Goal: Task Accomplishment & Management: Use online tool/utility

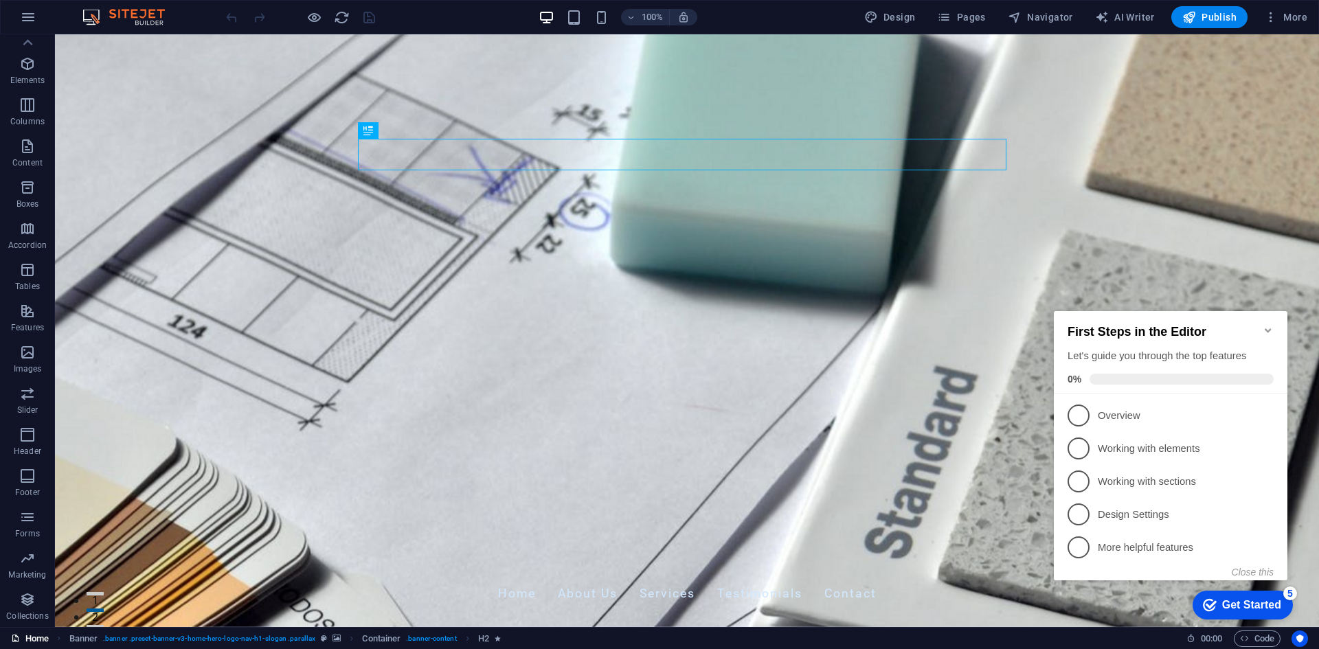
scroll to position [69, 0]
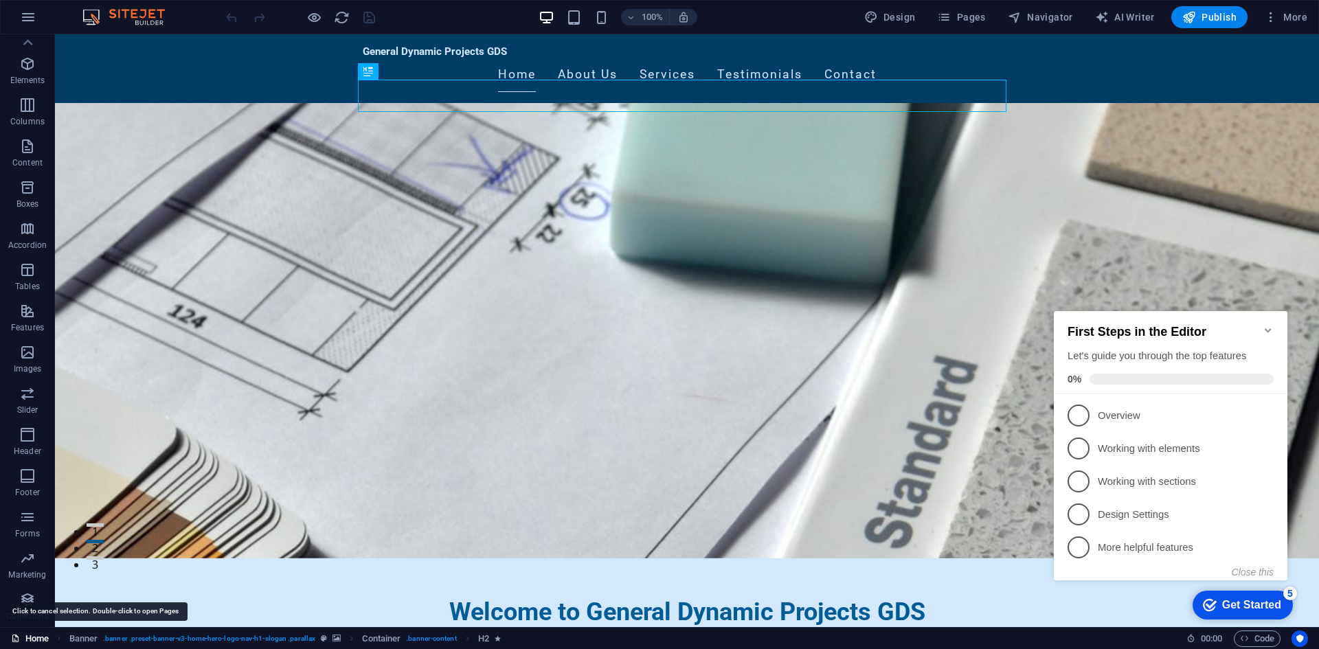
click at [34, 639] on link "Home" at bounding box center [30, 639] width 38 height 16
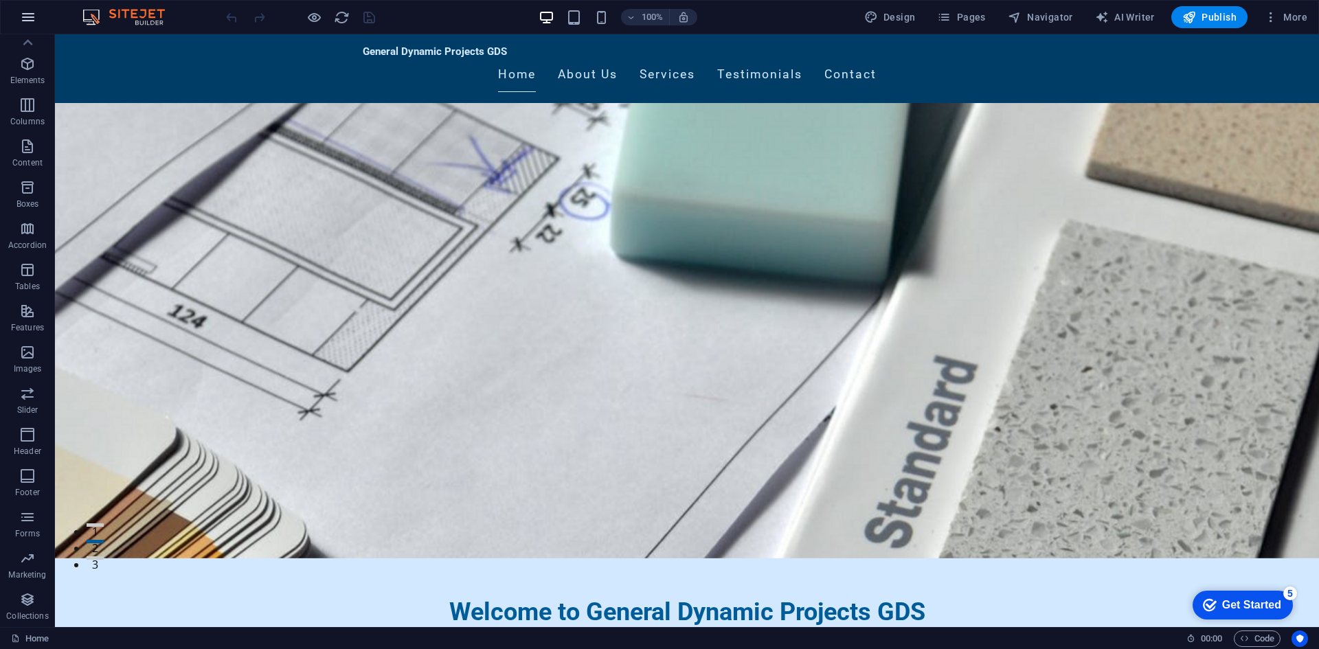
click at [38, 17] on button "button" at bounding box center [28, 17] width 33 height 33
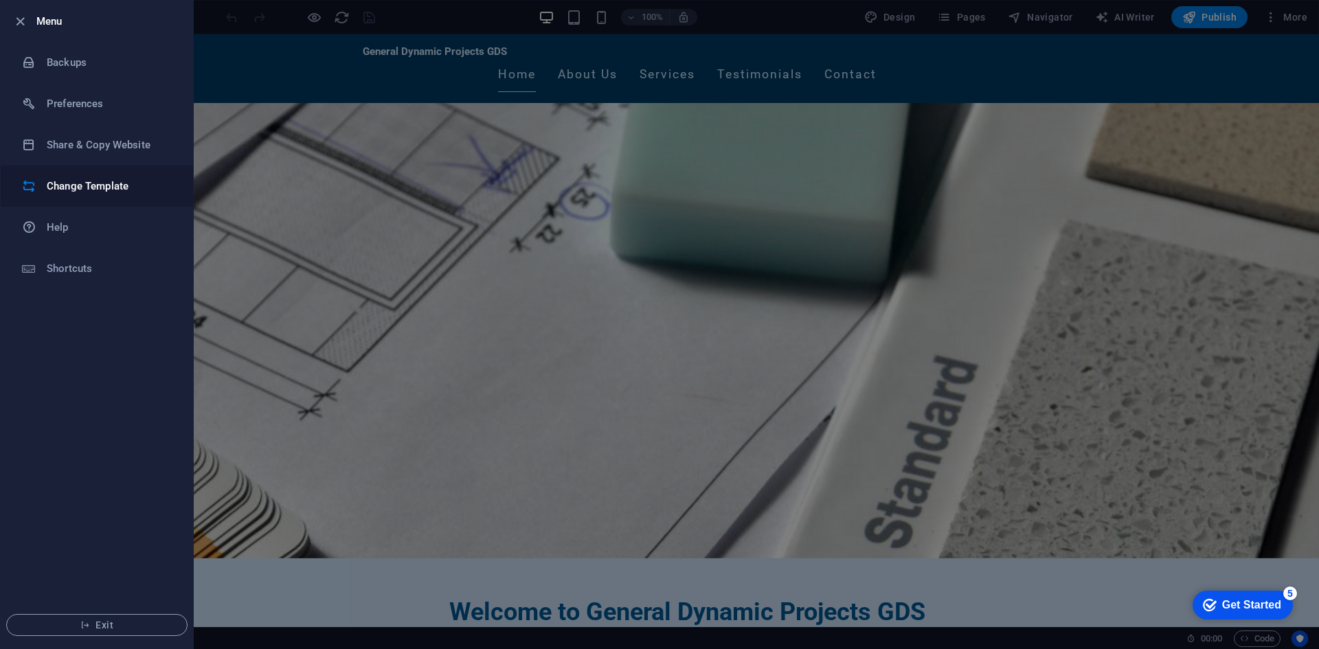
click at [69, 181] on h6 "Change Template" at bounding box center [110, 186] width 127 height 16
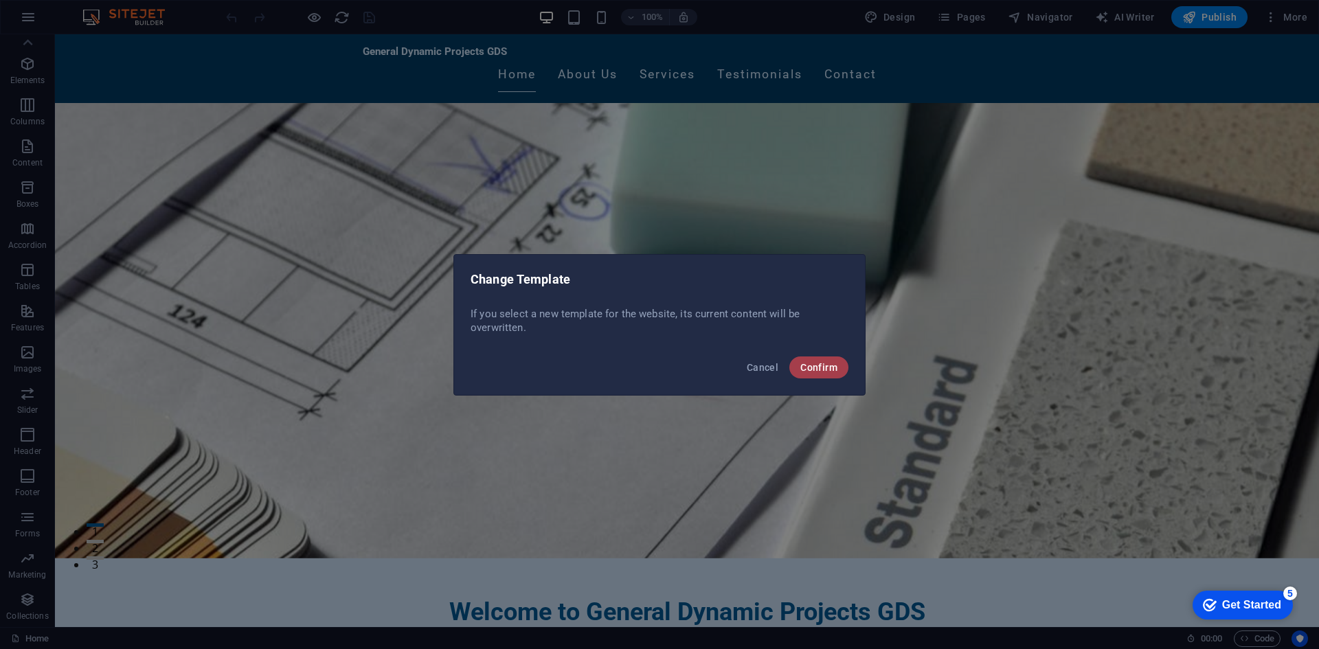
click at [831, 368] on span "Confirm" at bounding box center [818, 367] width 37 height 11
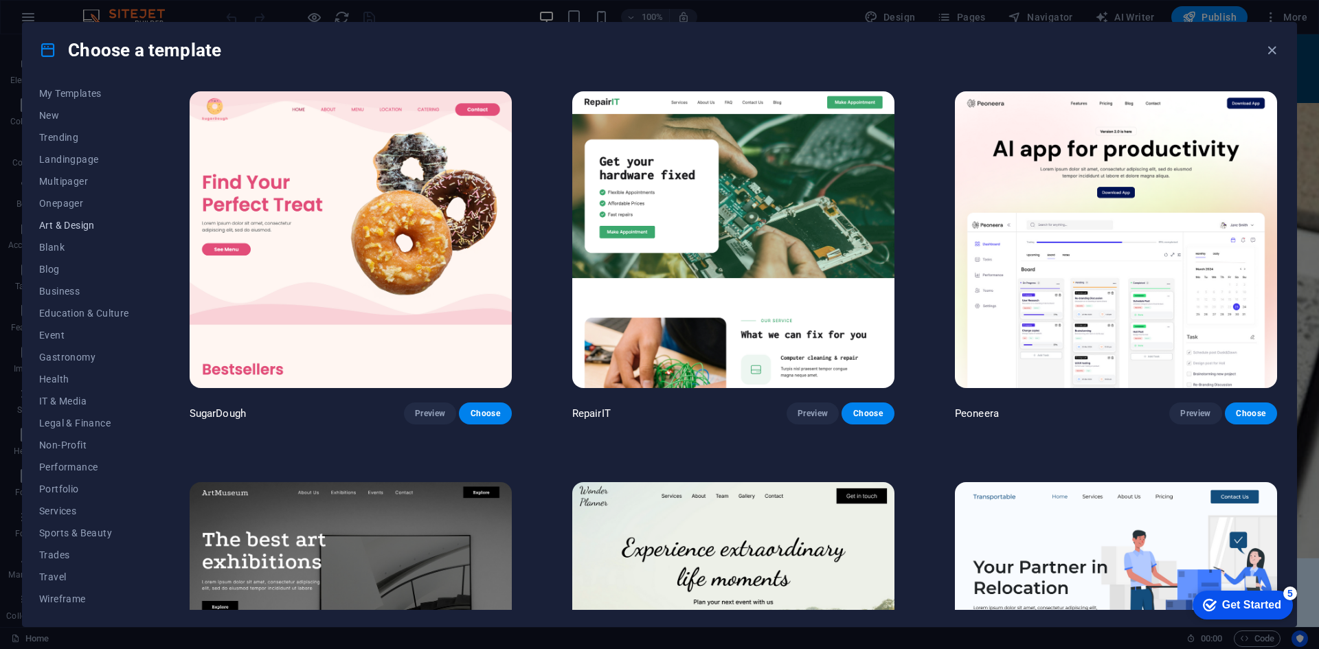
scroll to position [0, 0]
click at [1269, 49] on icon "button" at bounding box center [1272, 51] width 16 height 16
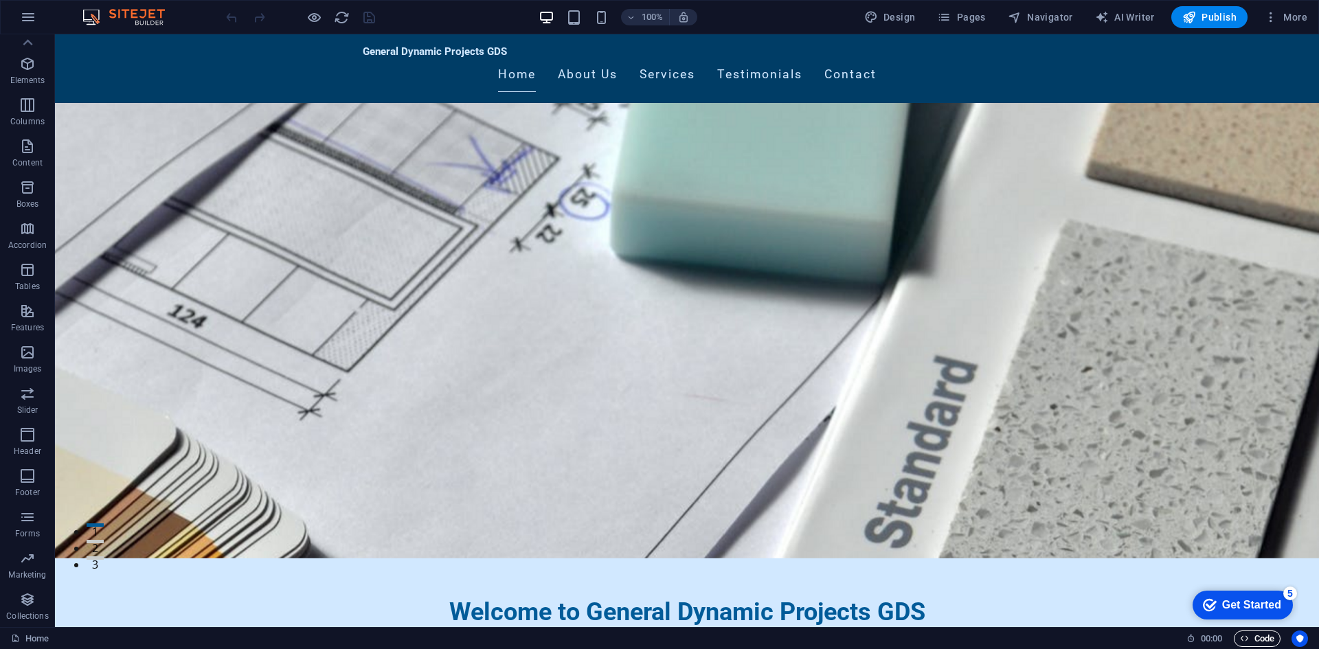
click at [1260, 640] on span "Code" at bounding box center [1257, 639] width 34 height 16
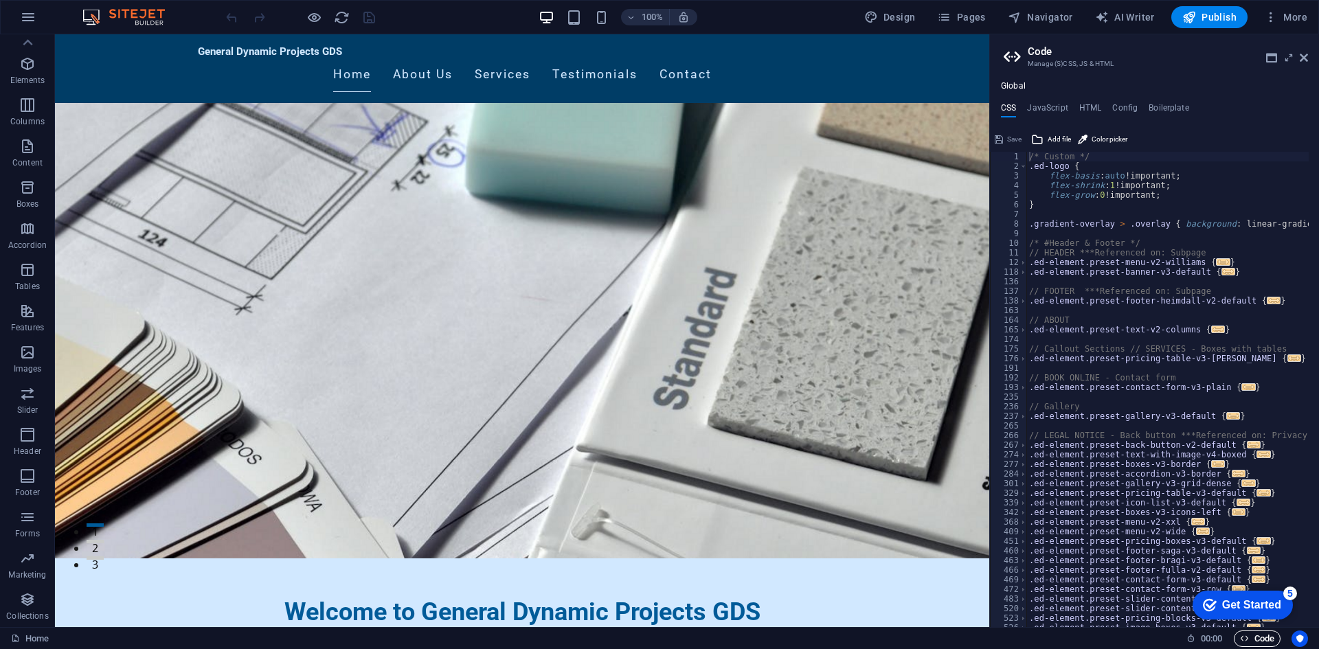
click at [1260, 640] on span "Code" at bounding box center [1257, 639] width 34 height 16
click at [1037, 142] on icon at bounding box center [1037, 139] width 12 height 16
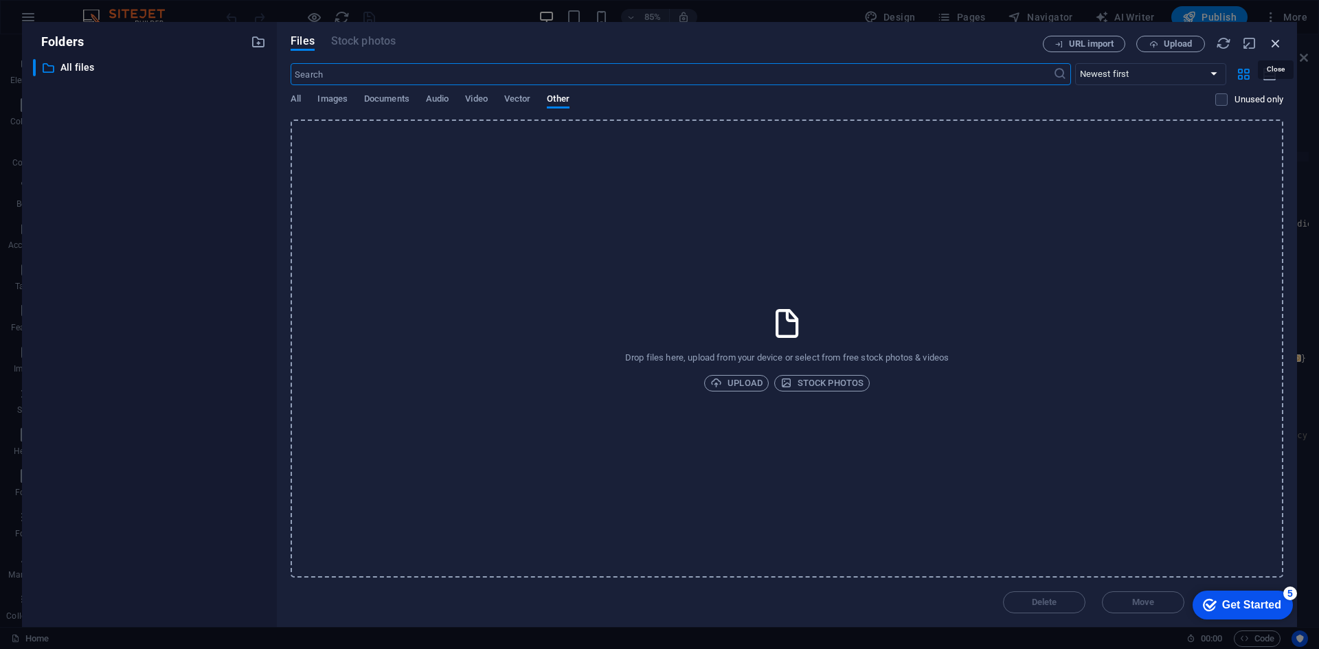
click at [1275, 43] on icon "button" at bounding box center [1275, 43] width 15 height 15
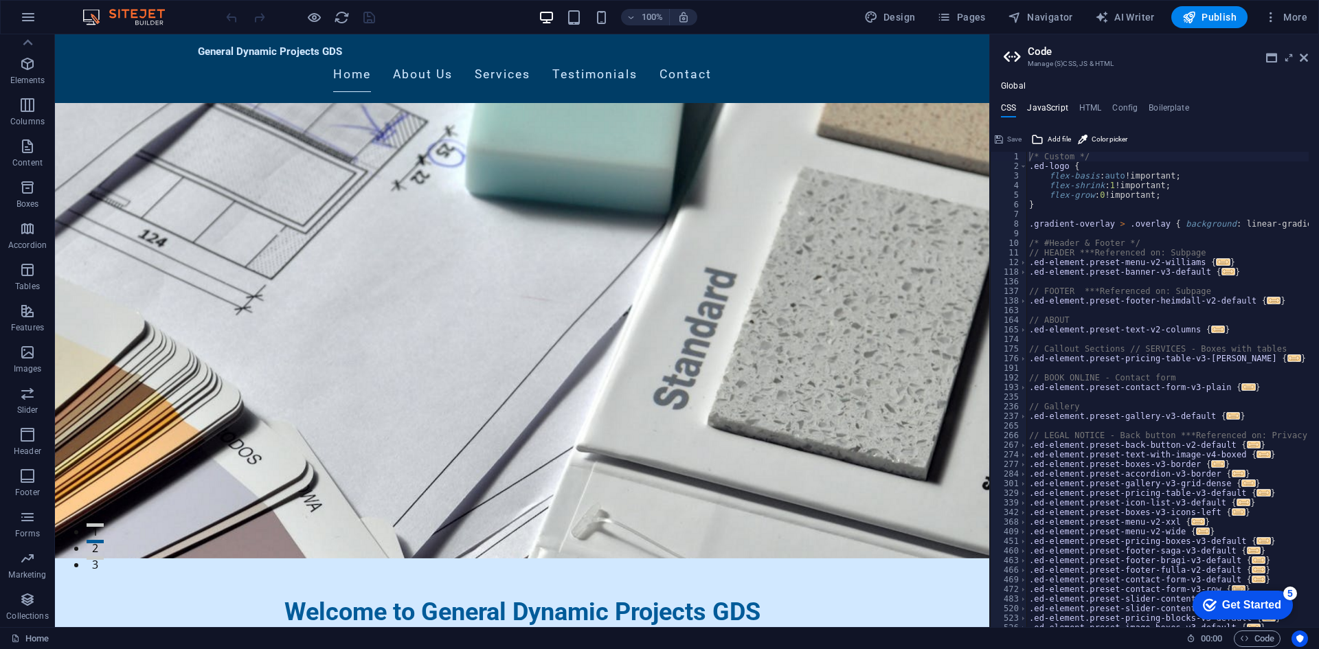
click at [1056, 111] on h4 "JavaScript" at bounding box center [1047, 110] width 41 height 15
type textarea "/* JS for preset "Menu V2" */"
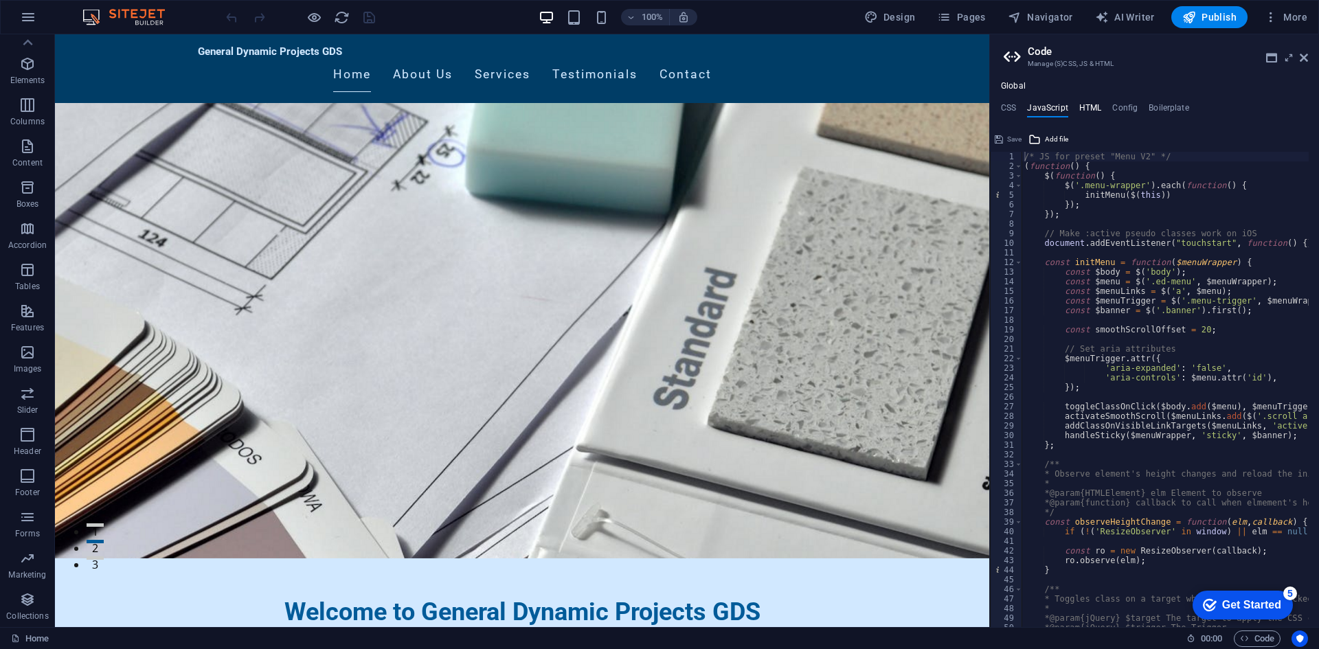
click at [1093, 111] on h4 "HTML" at bounding box center [1090, 110] width 23 height 15
type textarea "<a href="#main-content" class="wv-link-content button">Skip to main content</a>"
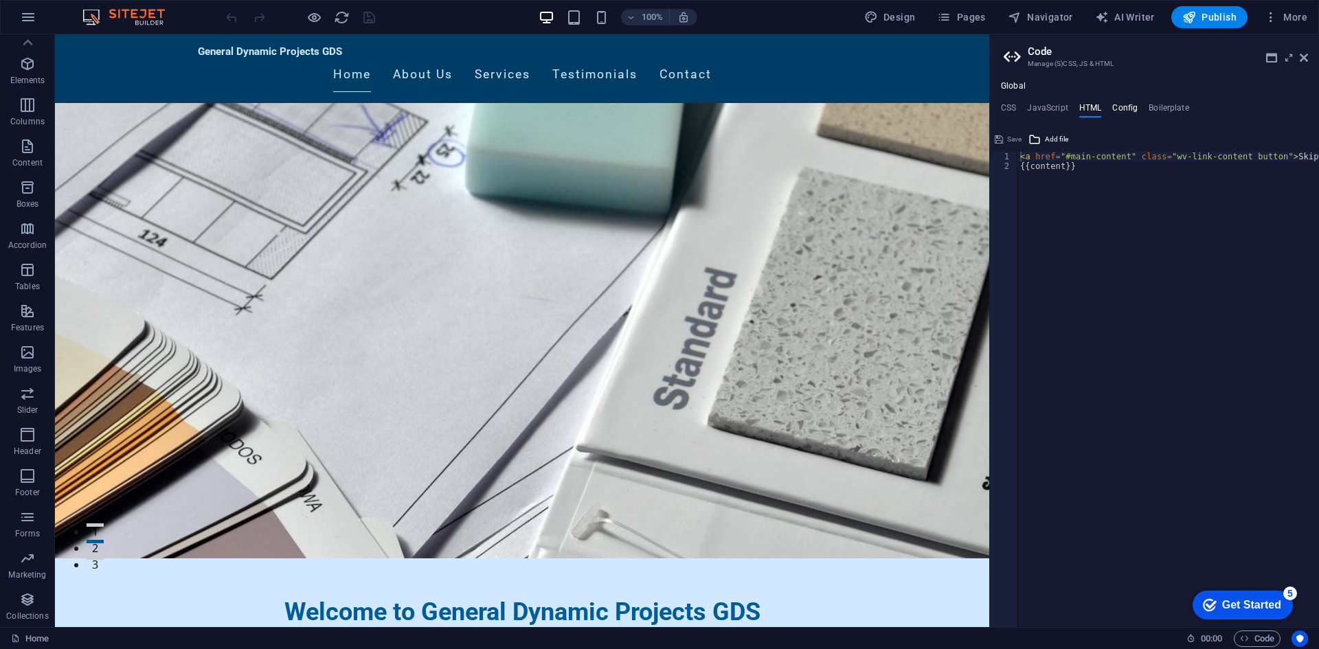
click at [1124, 109] on h4 "Config" at bounding box center [1124, 110] width 25 height 15
type textarea "$color-background: #D1E8FF;"
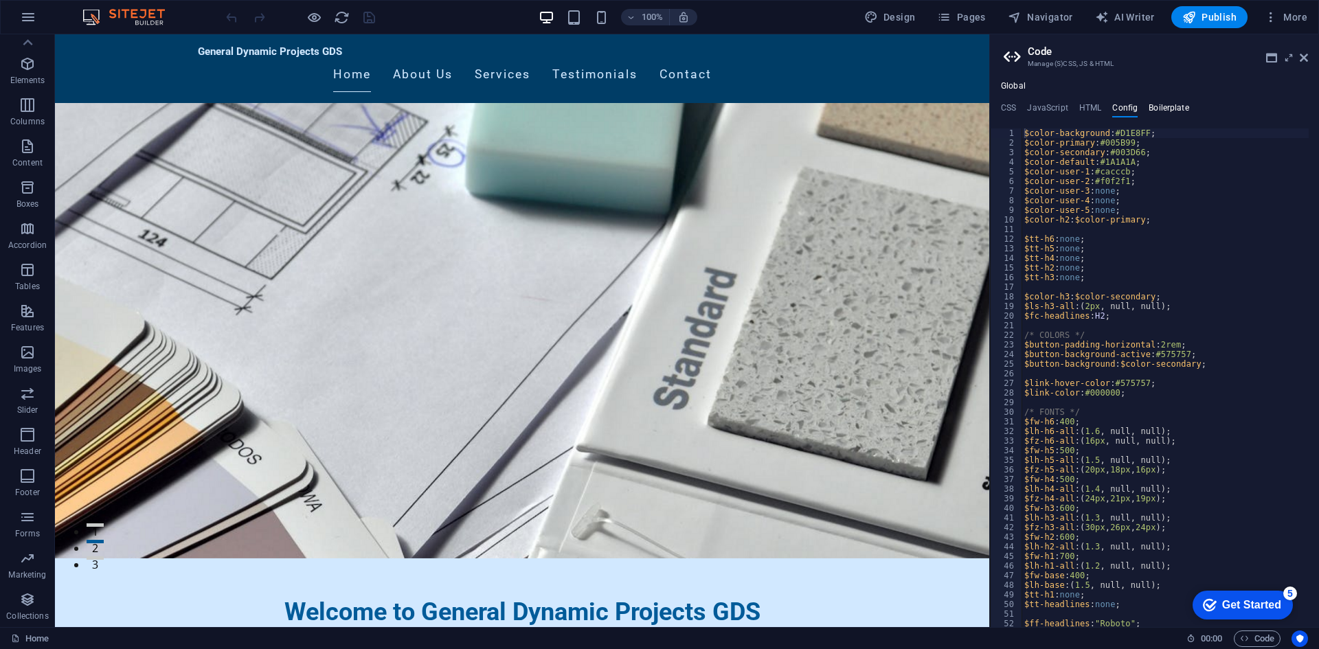
click at [1170, 107] on h4 "Boilerplate" at bounding box center [1168, 110] width 41 height 15
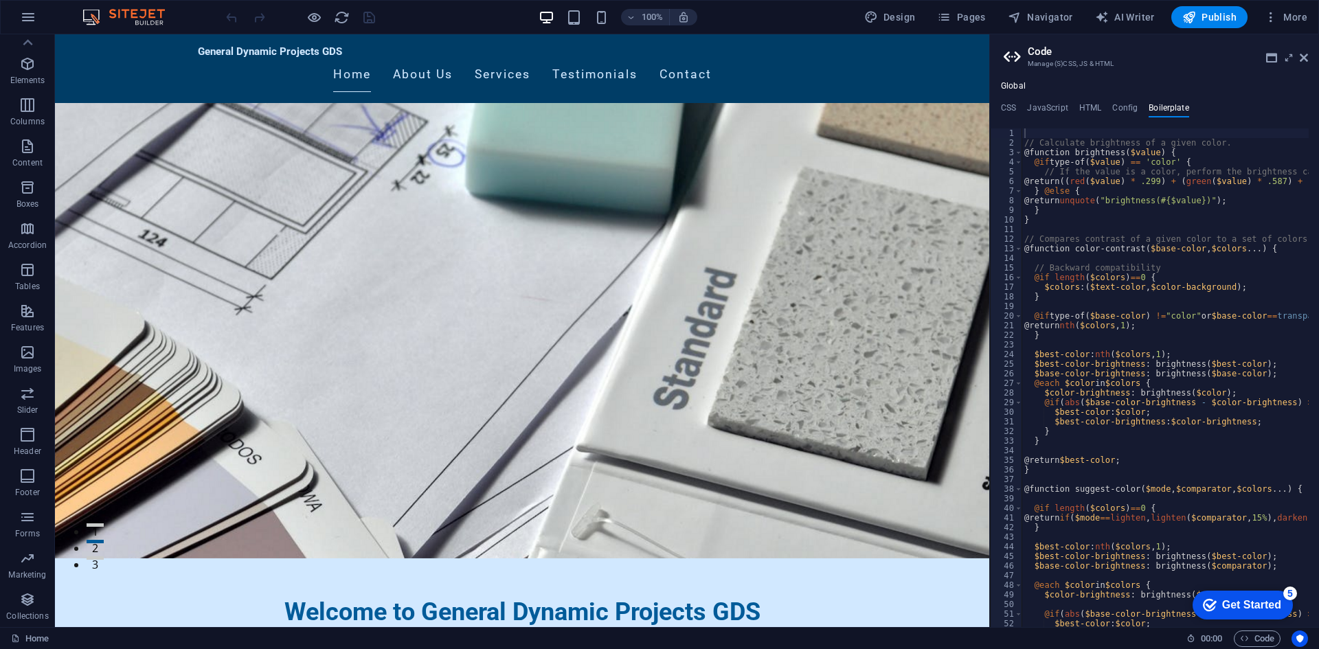
click at [1224, 107] on ul "CSS JavaScript HTML Config Boilerplate" at bounding box center [1154, 110] width 329 height 15
click at [1119, 106] on h4 "Config" at bounding box center [1124, 110] width 25 height 15
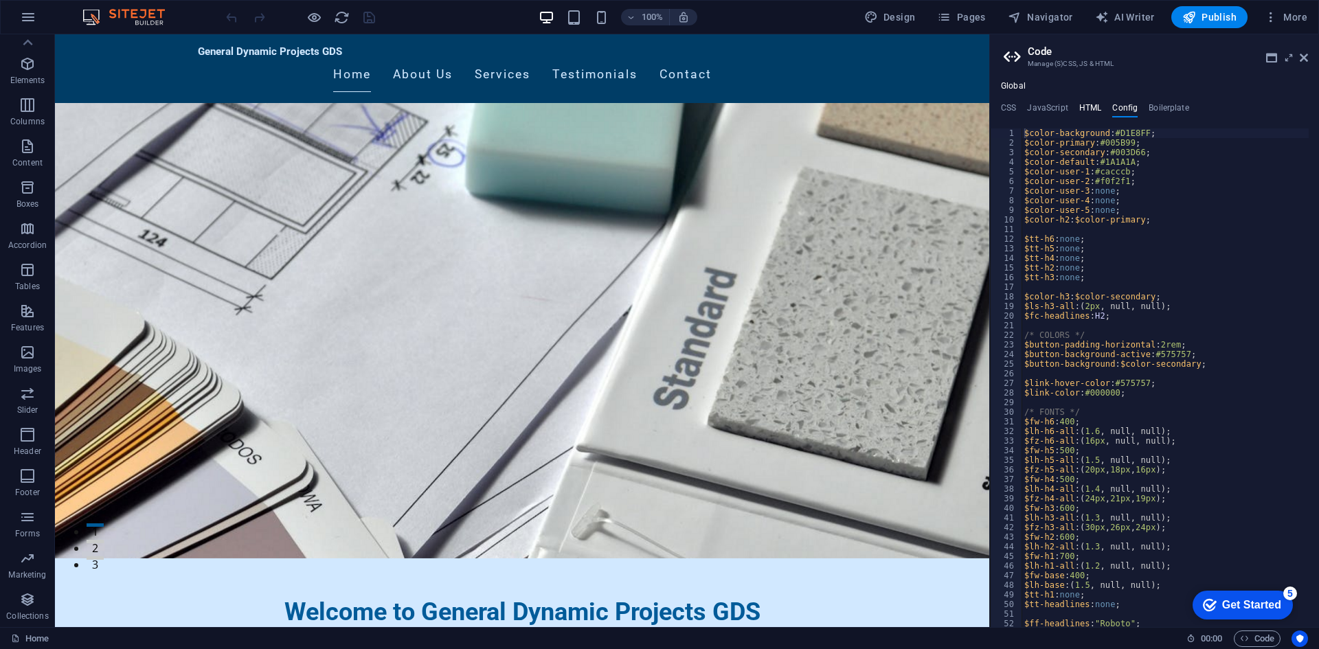
click at [1090, 109] on h4 "HTML" at bounding box center [1090, 110] width 23 height 15
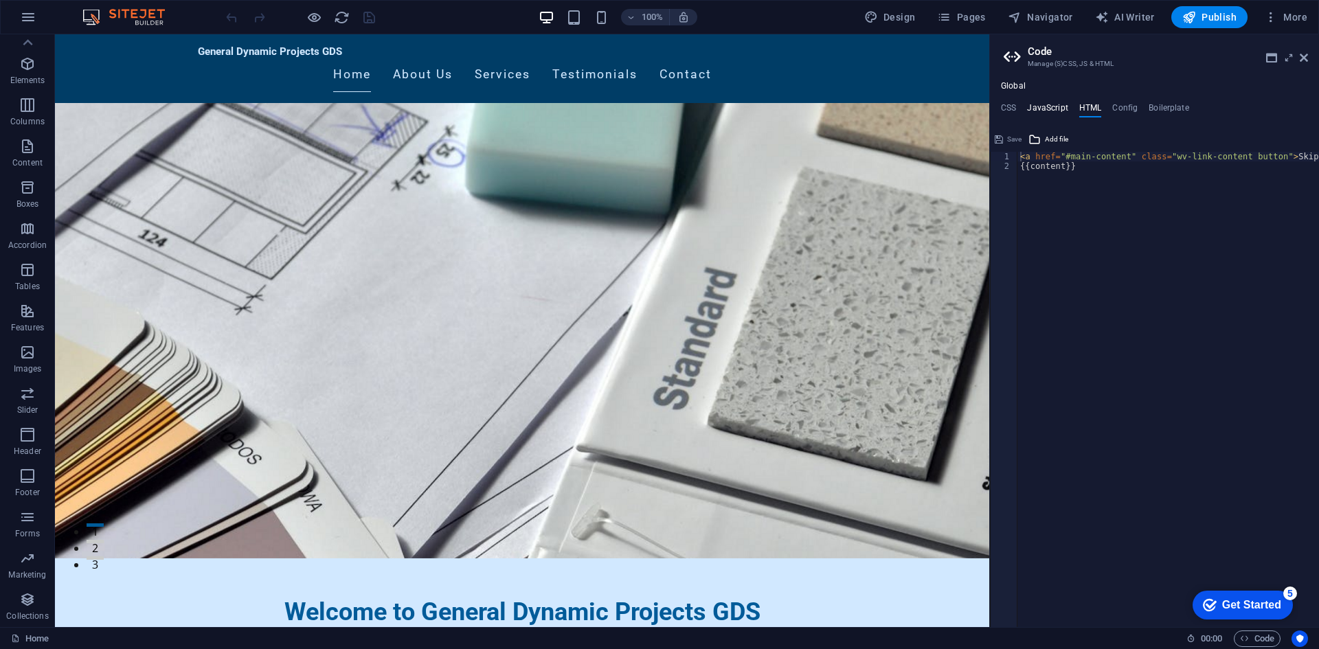
click at [1046, 113] on h4 "JavaScript" at bounding box center [1047, 110] width 41 height 15
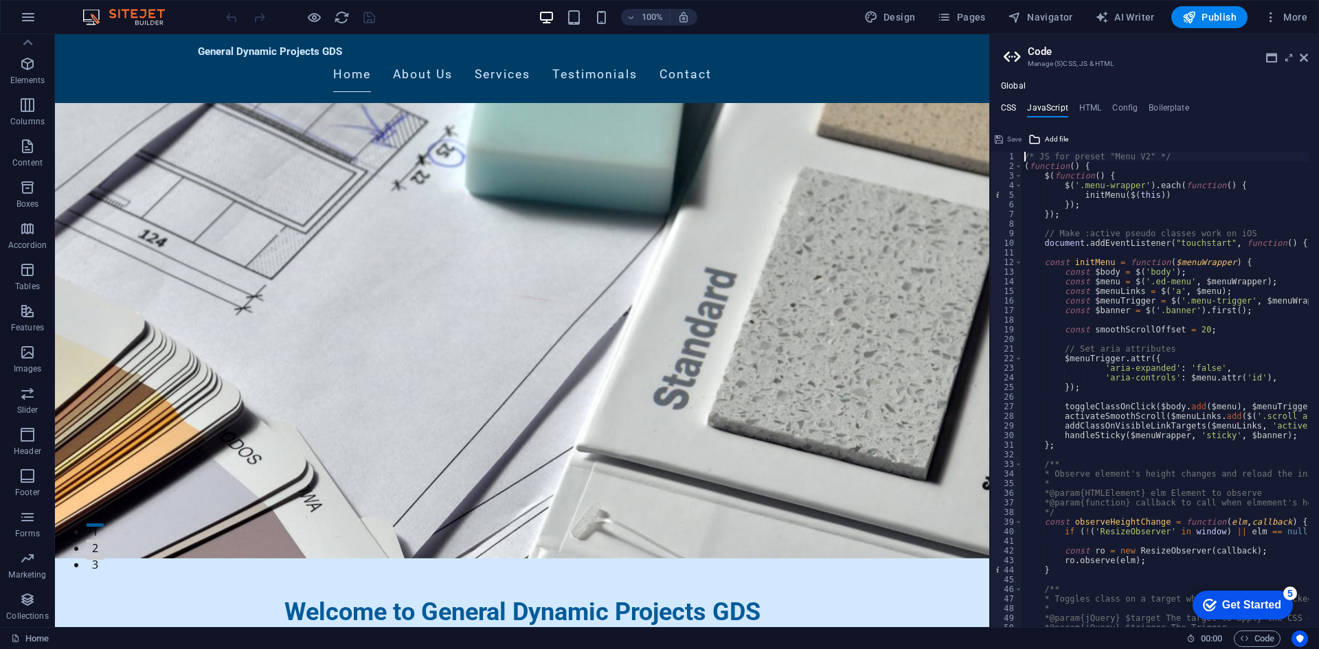
click at [1006, 112] on h4 "CSS" at bounding box center [1008, 110] width 15 height 15
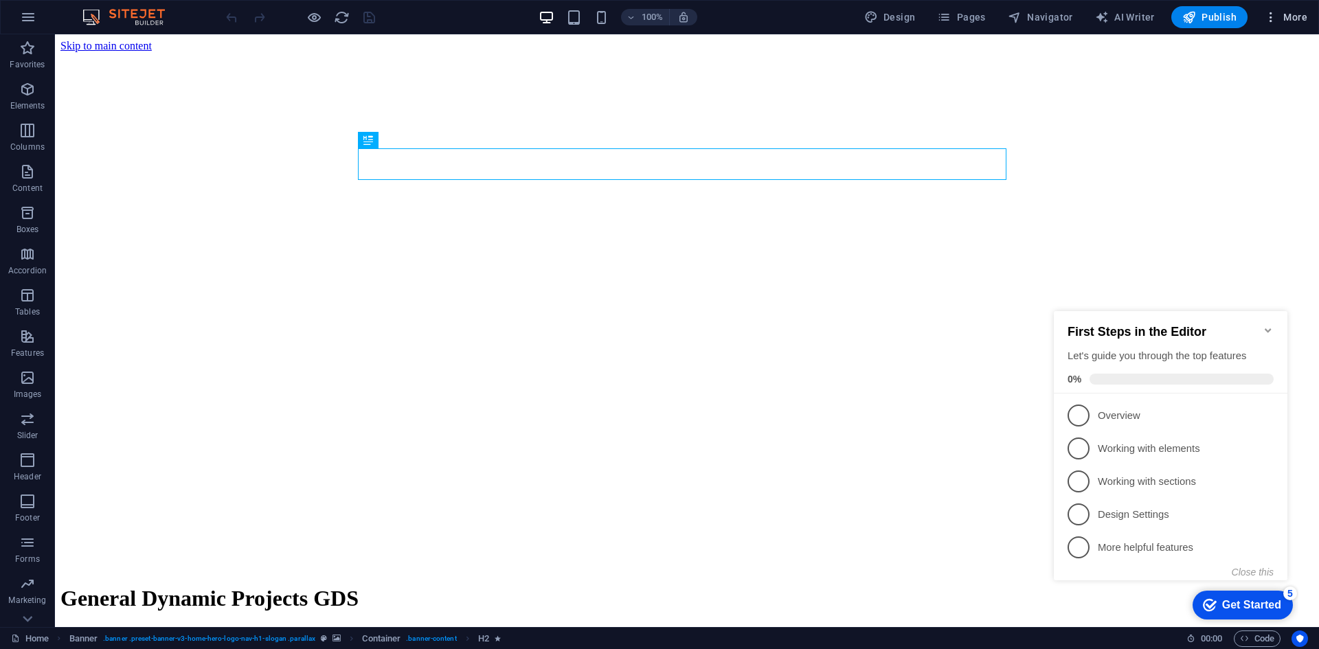
click at [1290, 14] on span "More" at bounding box center [1285, 17] width 43 height 14
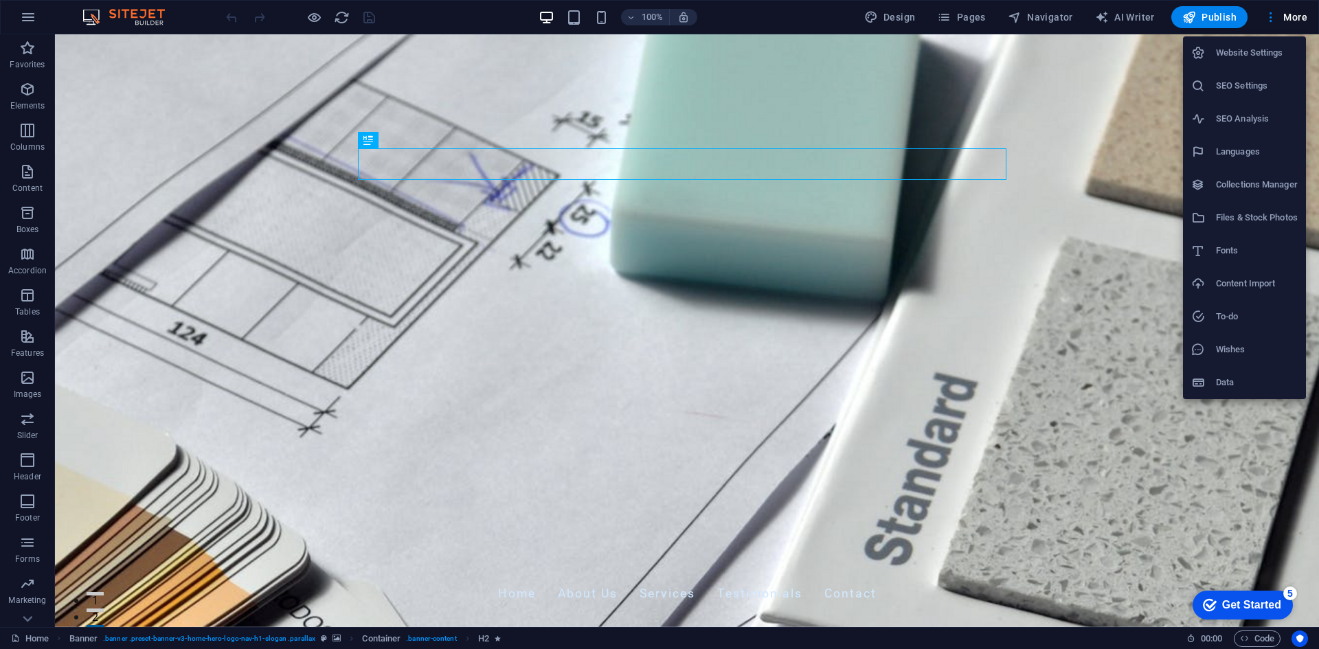
click at [1249, 637] on div at bounding box center [659, 324] width 1319 height 649
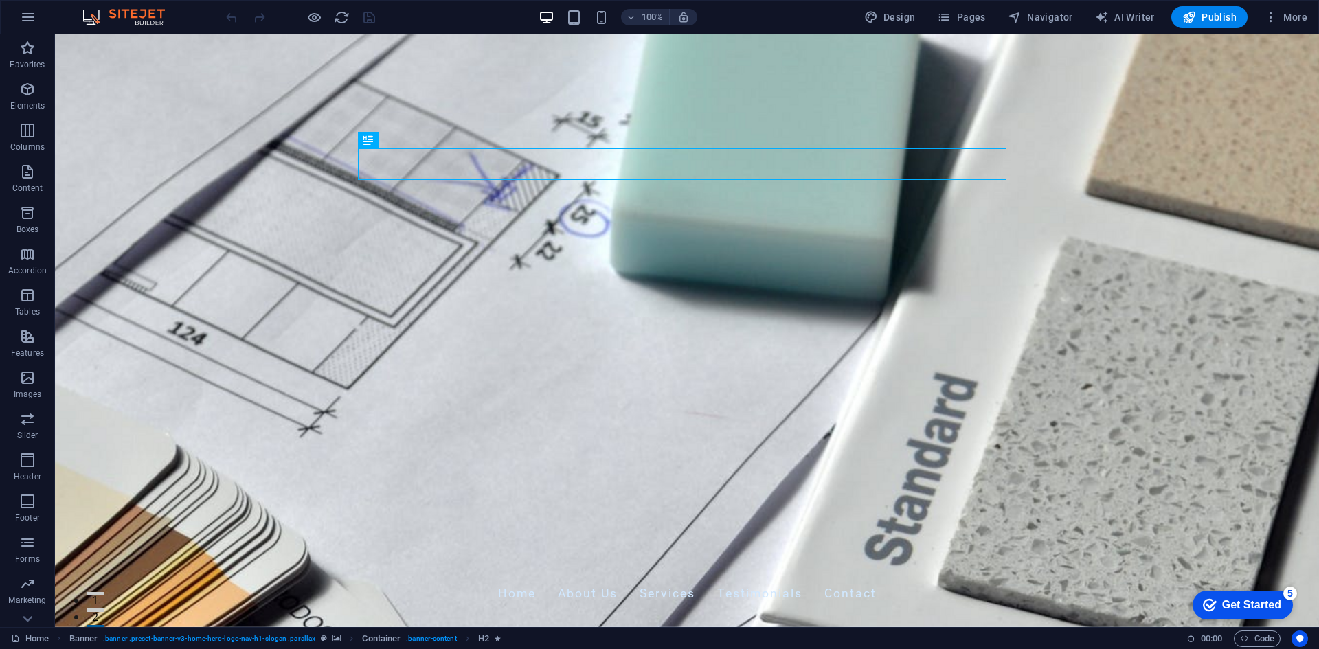
click at [1249, 637] on span "Code" at bounding box center [1257, 639] width 34 height 16
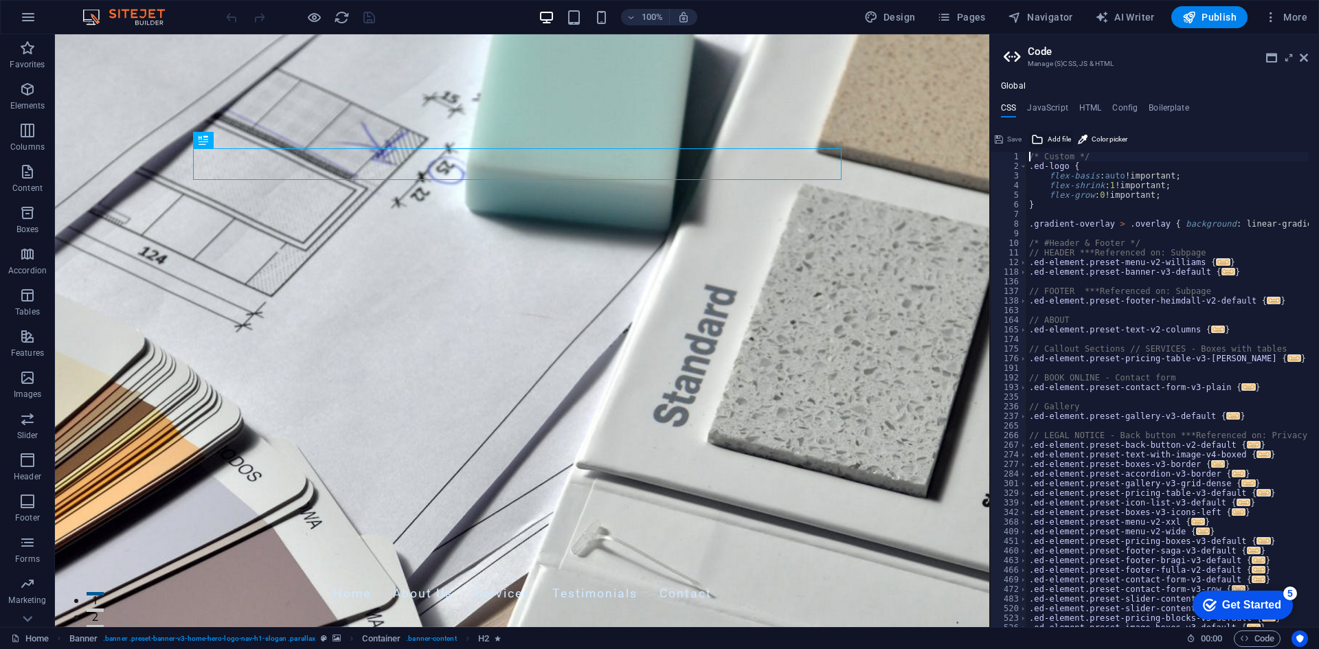
click at [1067, 135] on span "Add file" at bounding box center [1058, 139] width 23 height 16
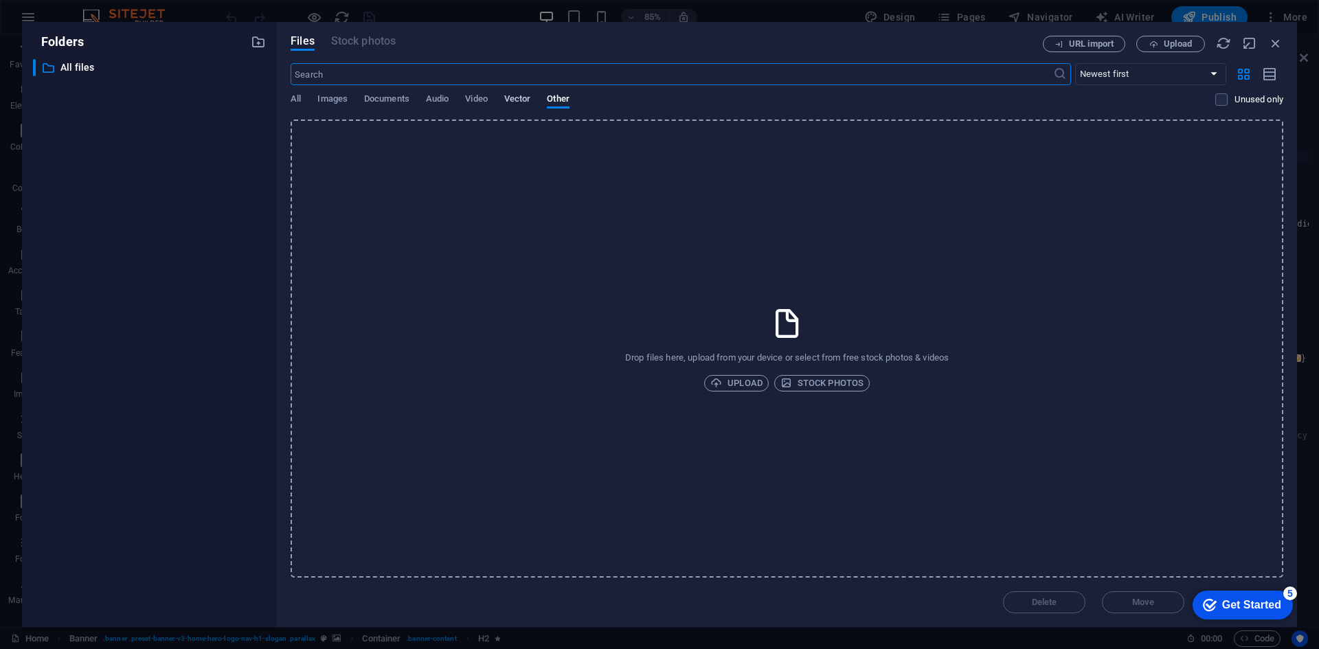
click at [508, 100] on span "Vector" at bounding box center [517, 100] width 27 height 19
click at [478, 98] on span "Video" at bounding box center [476, 100] width 22 height 19
click at [450, 98] on div "All Images Documents Audio Video Vector Other" at bounding box center [753, 106] width 924 height 26
click at [1273, 41] on icon "button" at bounding box center [1275, 43] width 15 height 15
